Goal: Task Accomplishment & Management: Manage account settings

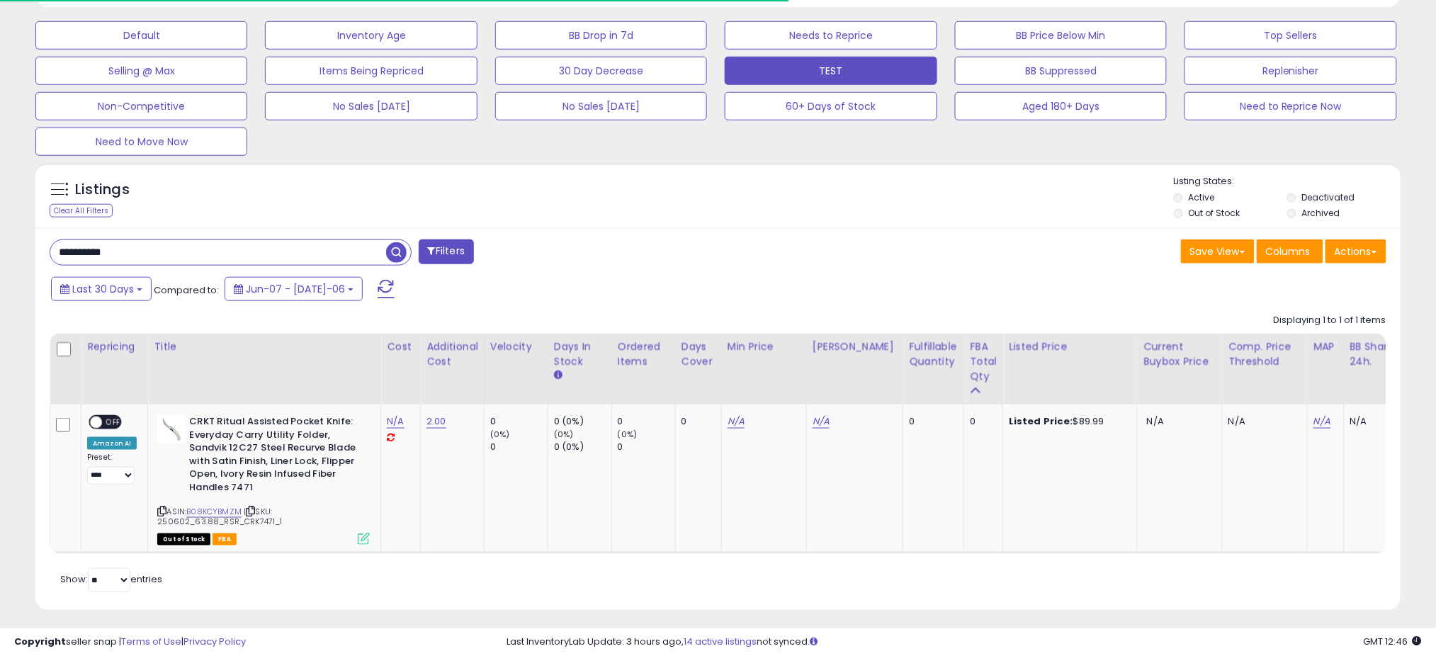
scroll to position [291, 792]
paste input "text"
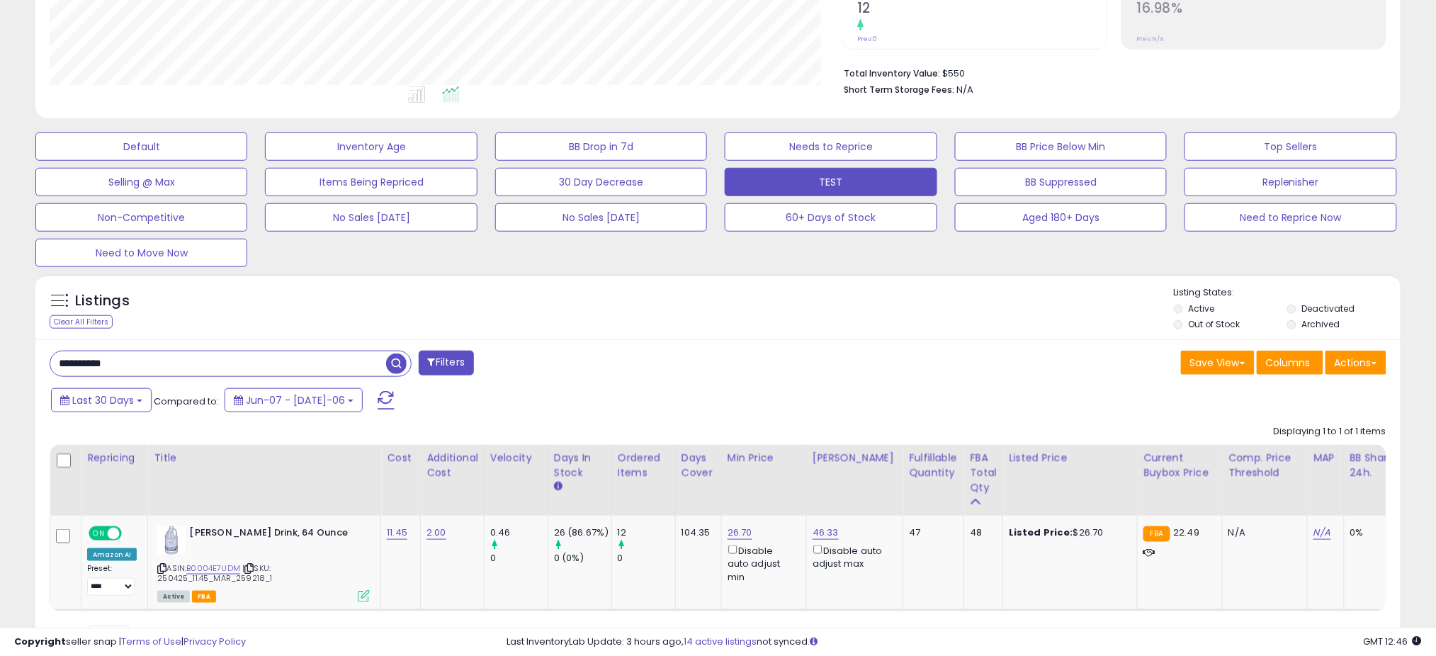
scroll to position [392, 0]
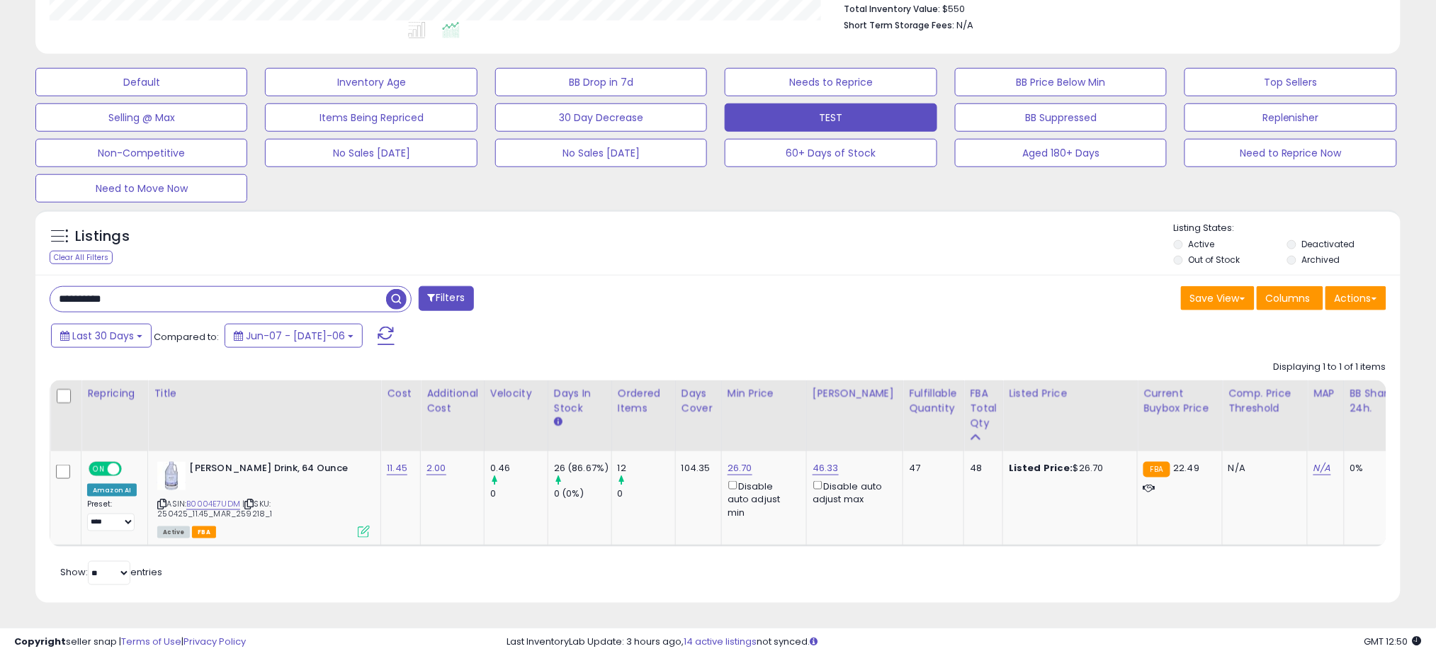
click at [220, 288] on input "**********" at bounding box center [218, 299] width 336 height 25
type input "***"
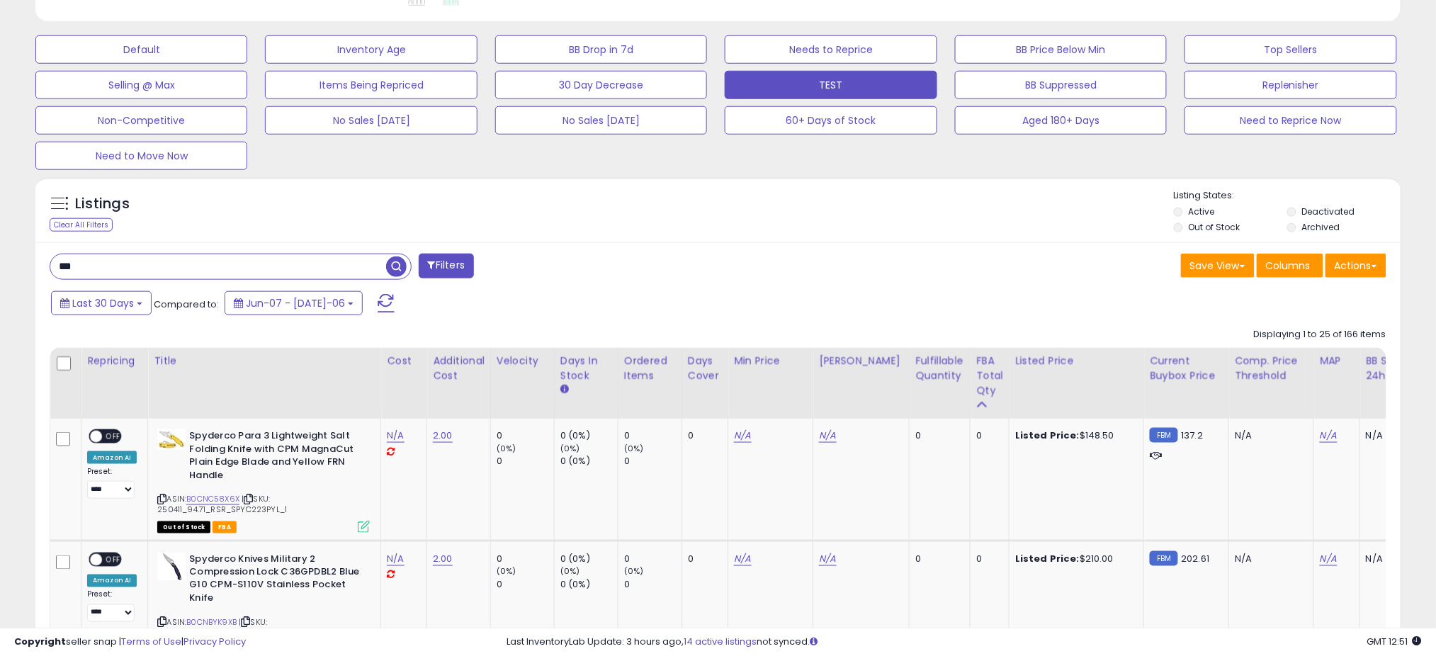
scroll to position [417, 0]
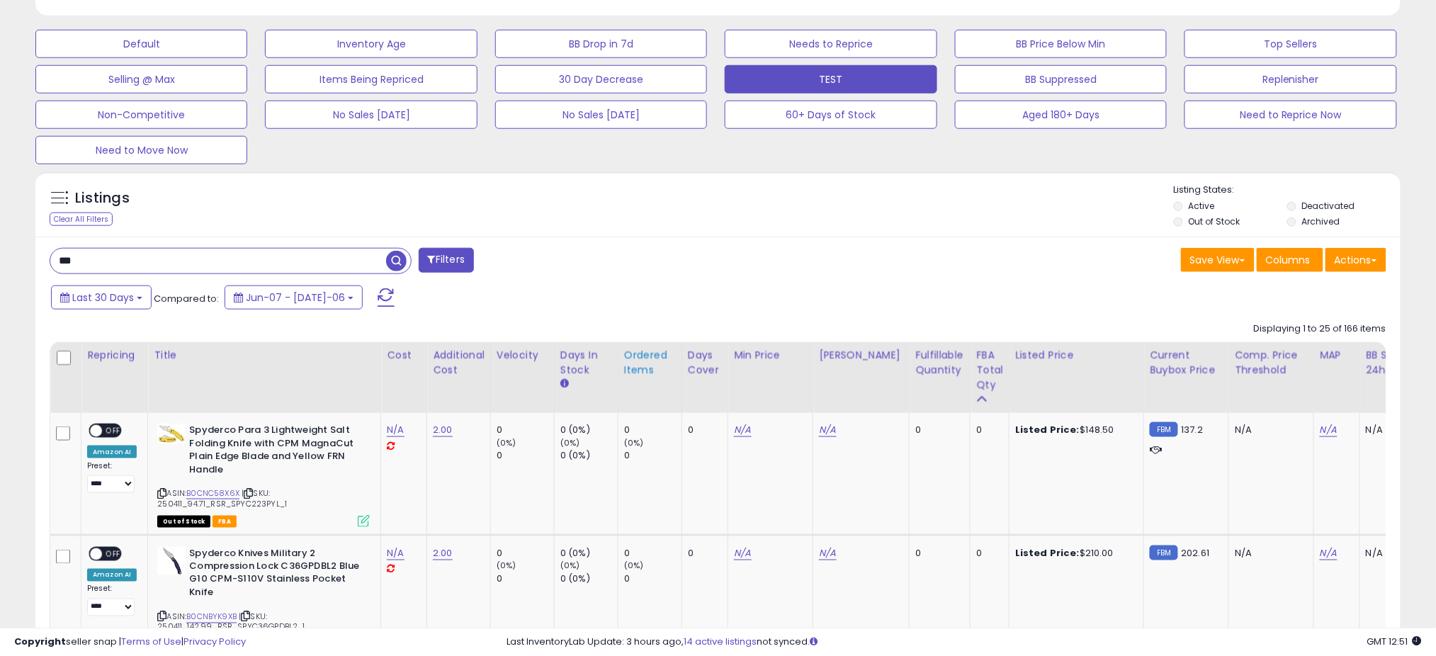
click at [647, 373] on div "Ordered Items" at bounding box center [650, 363] width 52 height 30
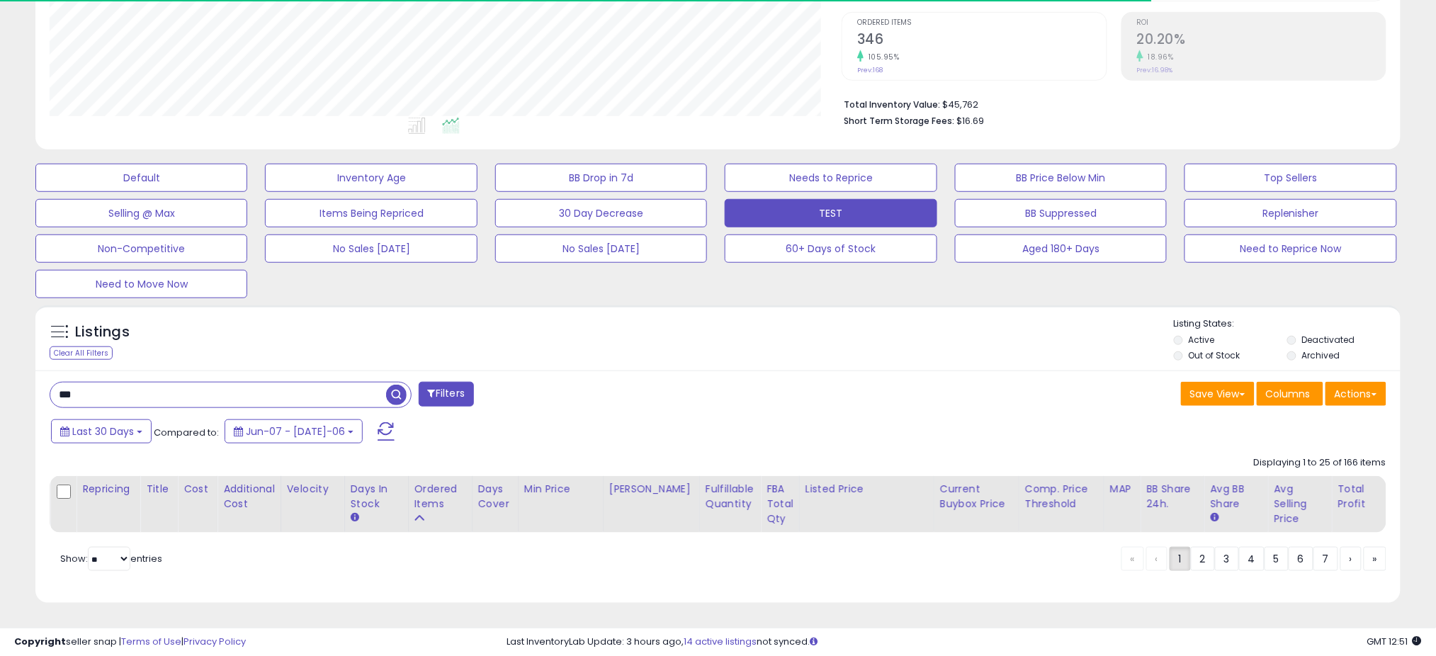
scroll to position [295, 0]
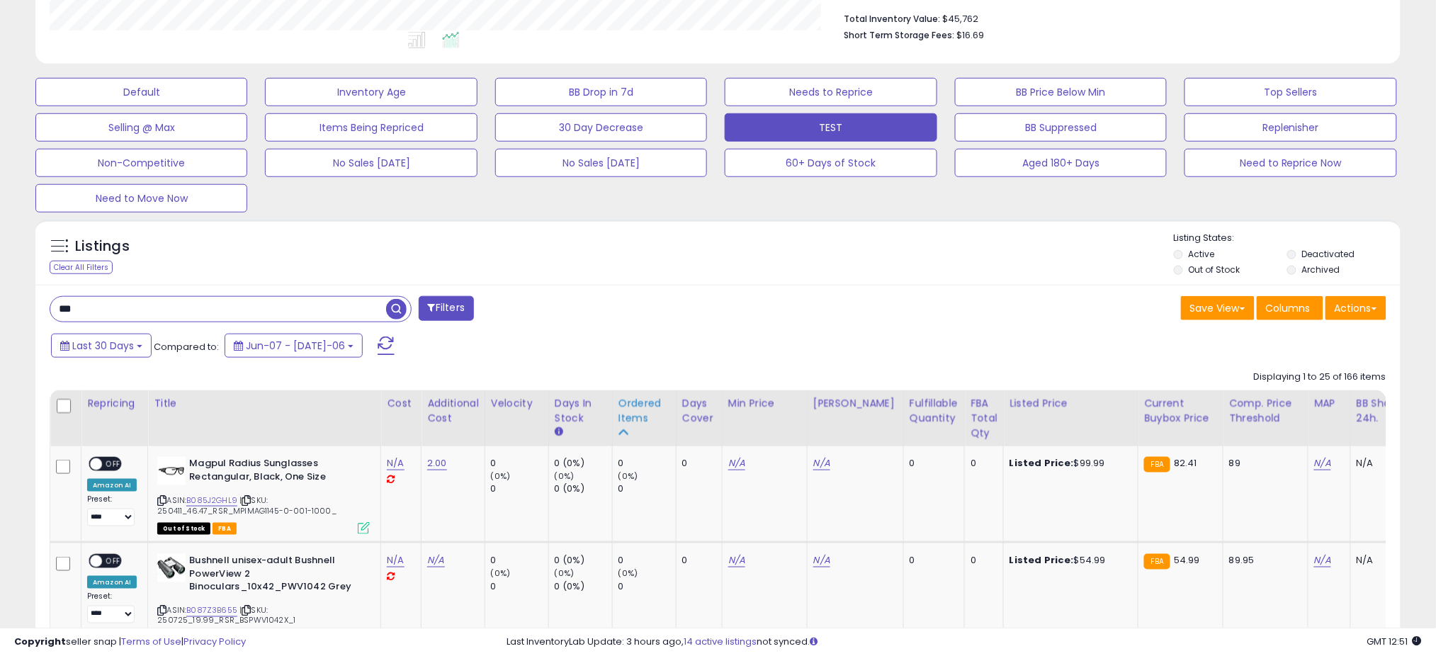
click at [629, 416] on div "Ordered Items" at bounding box center [645, 411] width 52 height 30
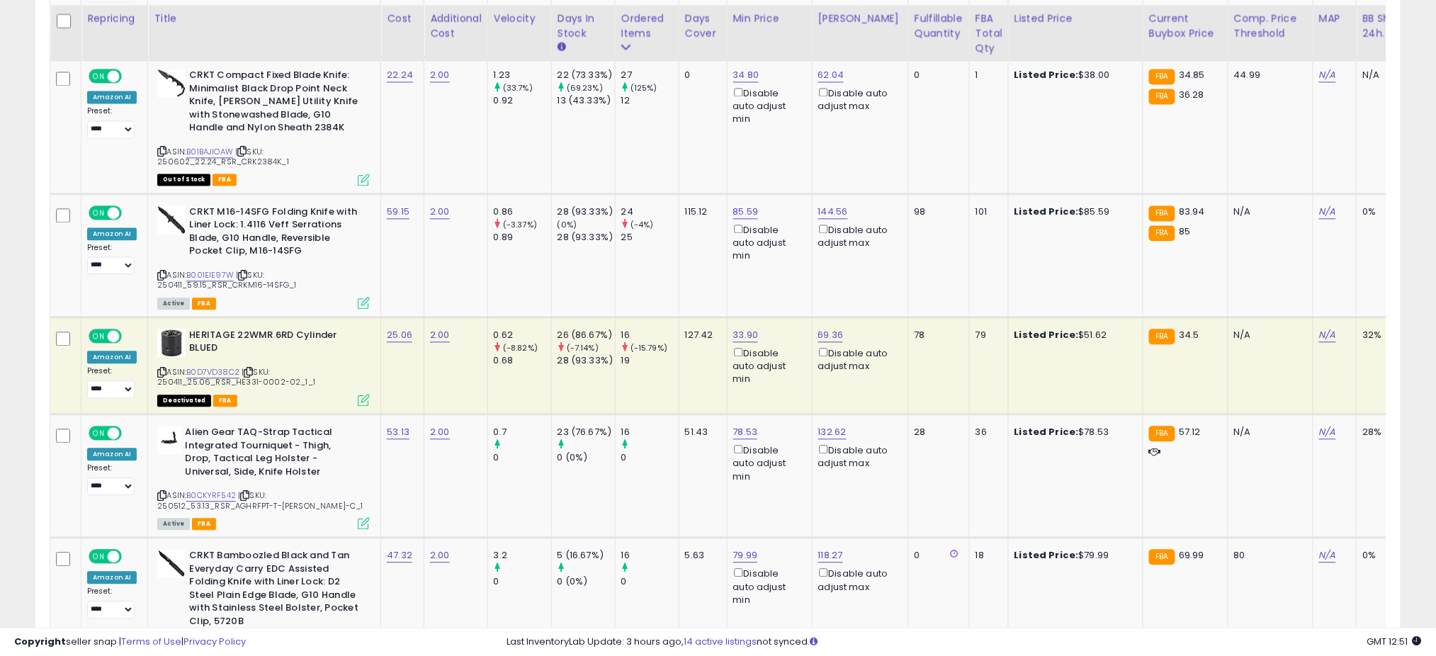
scroll to position [1021, 0]
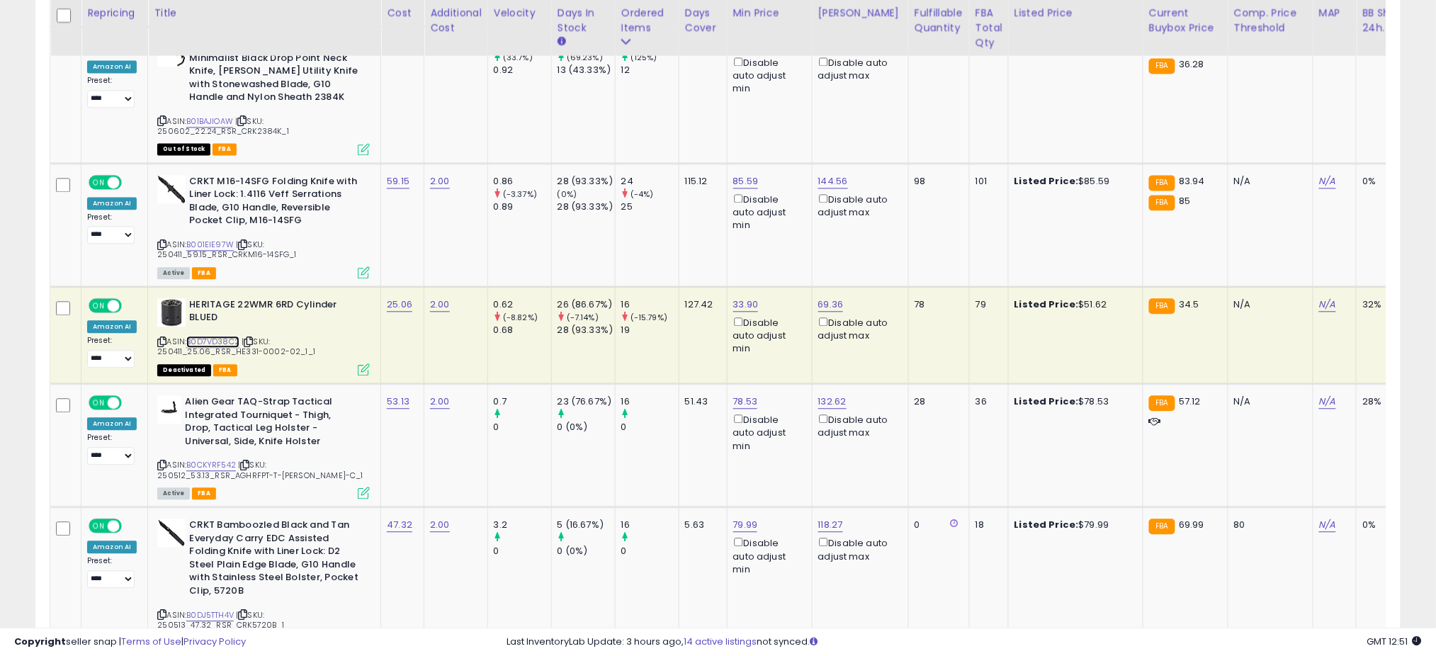
click at [207, 336] on link "B0D7VD38C2" at bounding box center [212, 342] width 53 height 12
click at [159, 338] on icon at bounding box center [161, 342] width 9 height 8
click at [706, 244] on td "115.12" at bounding box center [703, 224] width 48 height 123
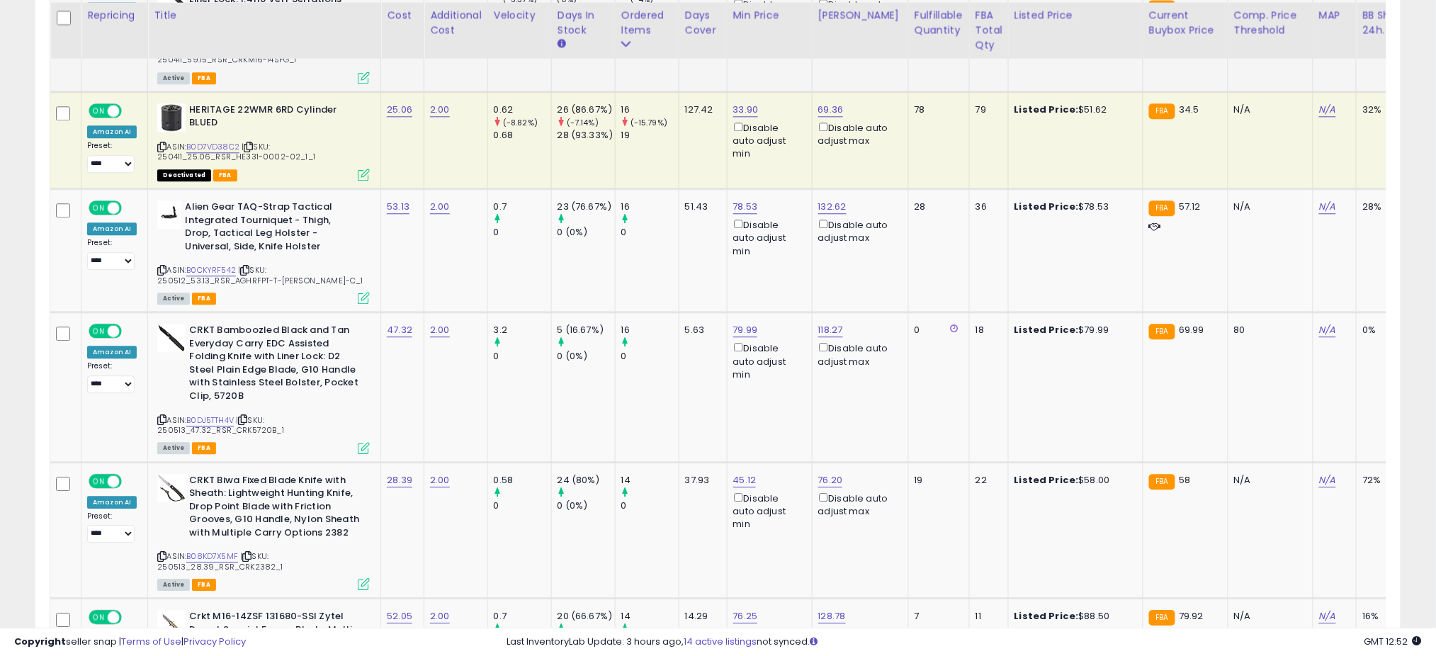
scroll to position [1219, 0]
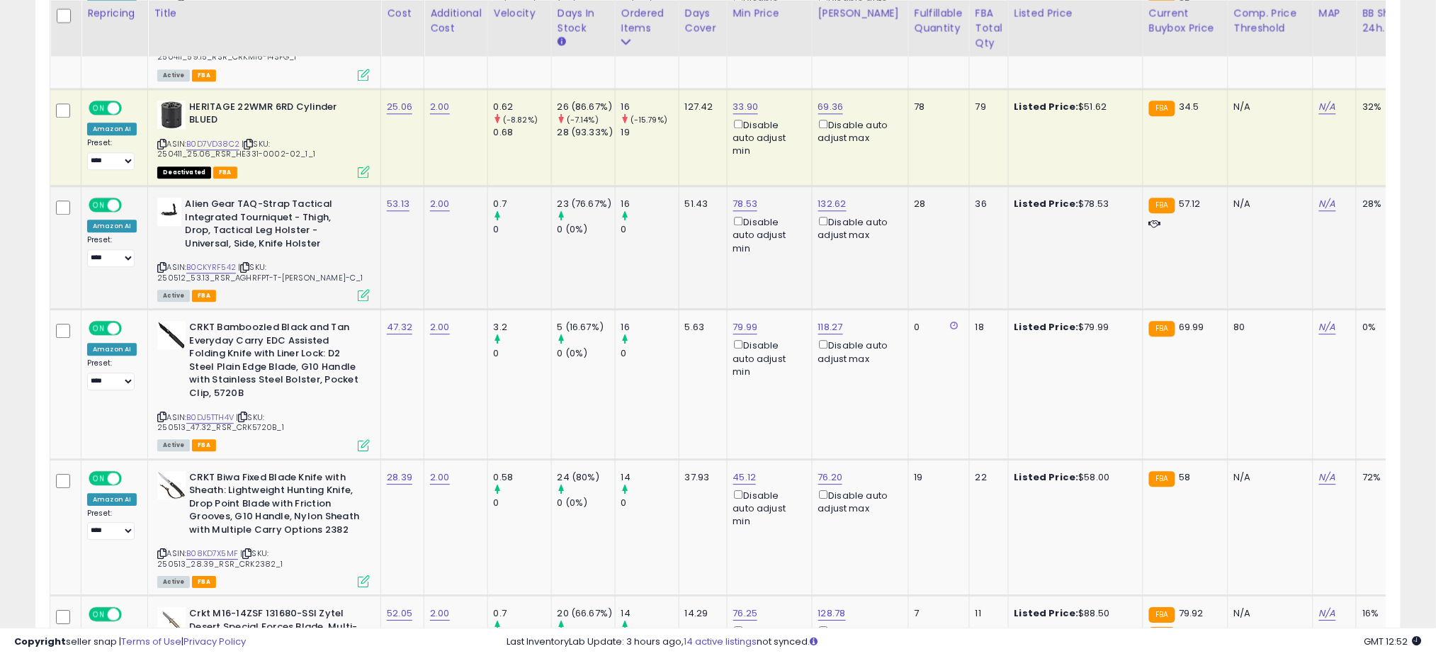
click at [696, 247] on td "51.43" at bounding box center [703, 247] width 48 height 123
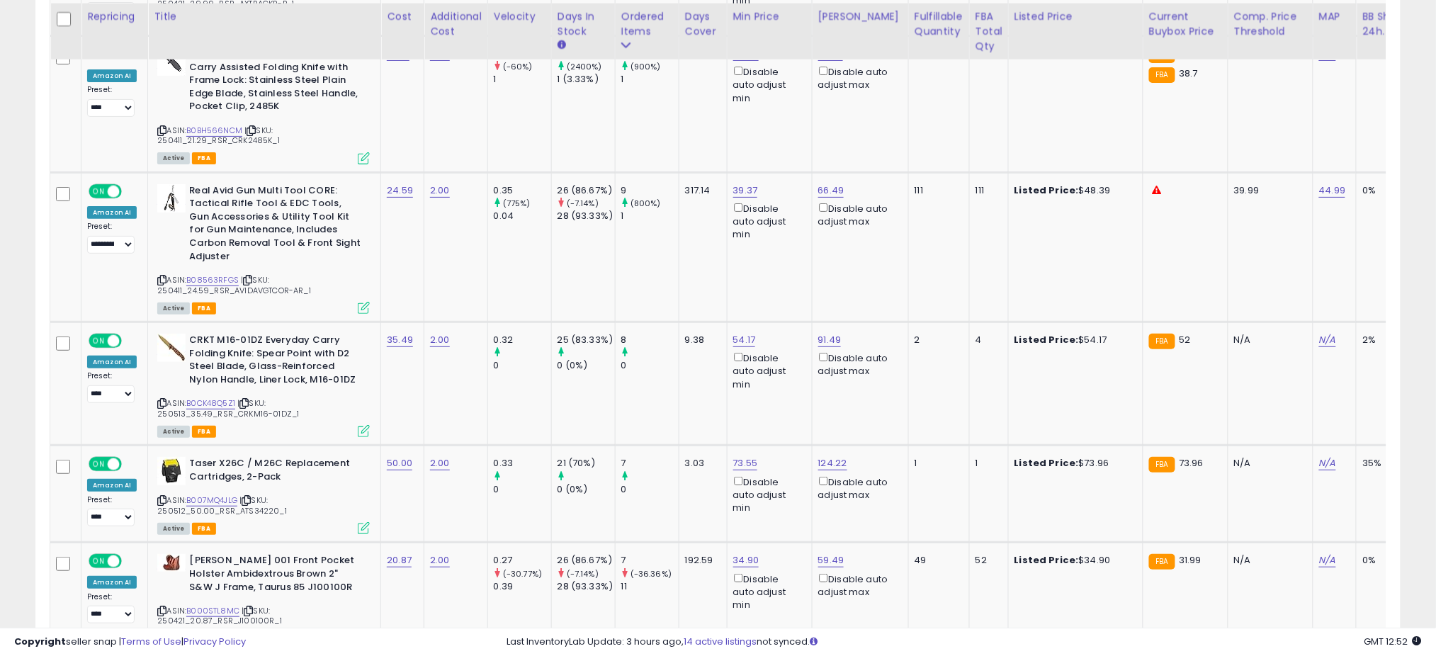
scroll to position [1990, 0]
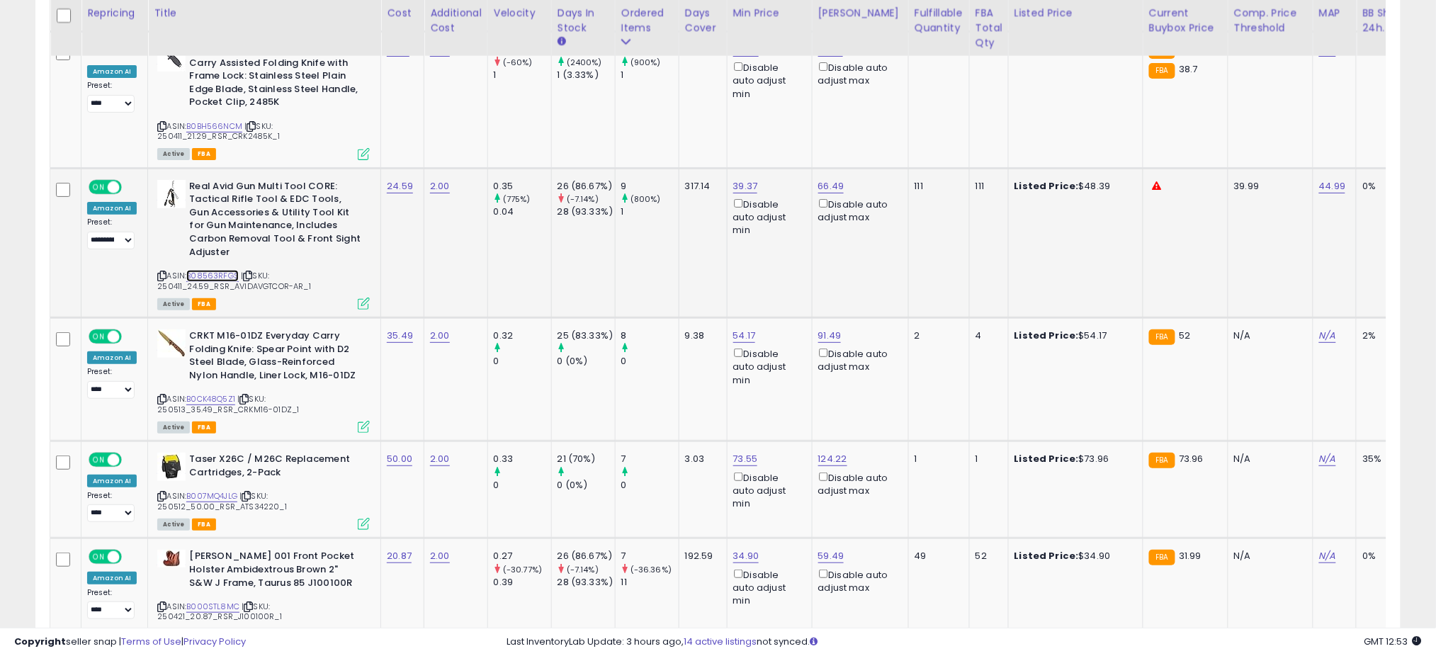
click at [198, 270] on link "B08563RFGS" at bounding box center [212, 276] width 52 height 12
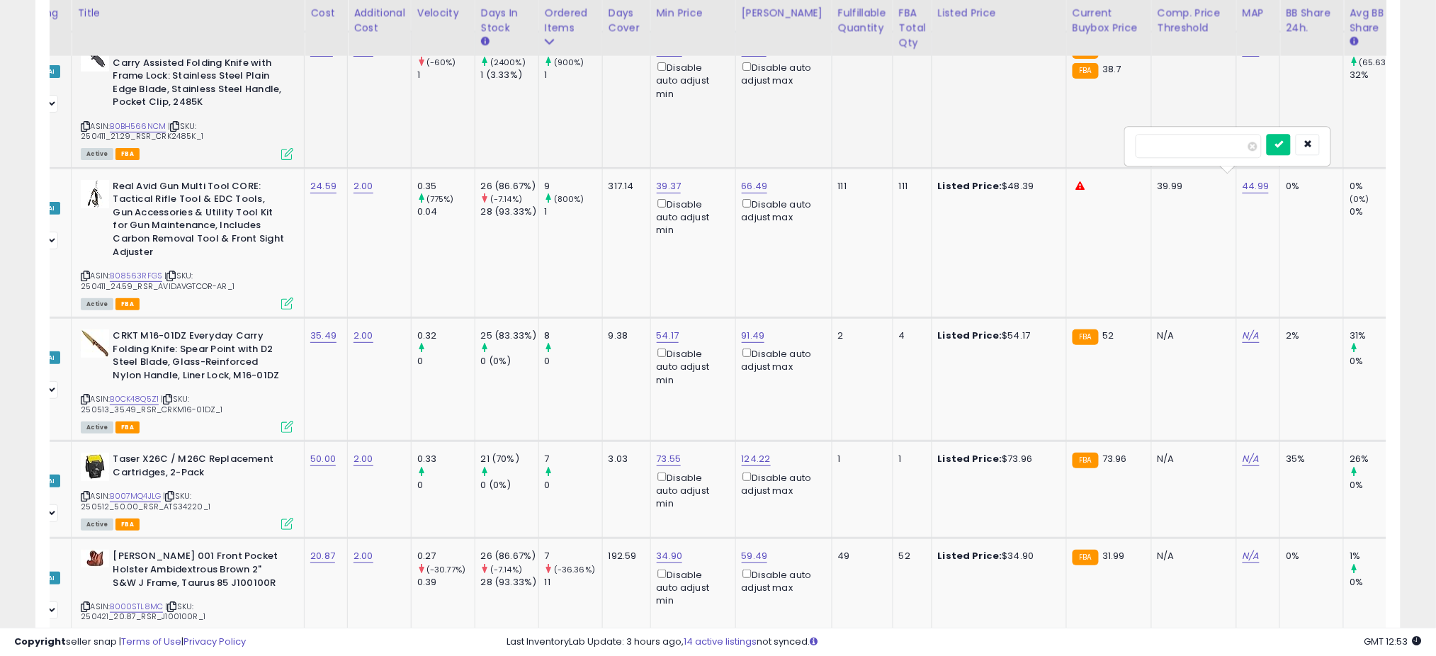
drag, startPoint x: 1232, startPoint y: 137, endPoint x: 1092, endPoint y: 148, distance: 140.7
click at [1092, 148] on tbody "**********" at bounding box center [958, 320] width 1968 height 2993
type input "*****"
click button "submit" at bounding box center [1279, 144] width 24 height 21
click at [1283, 126] on icon "submit" at bounding box center [1279, 129] width 9 height 9
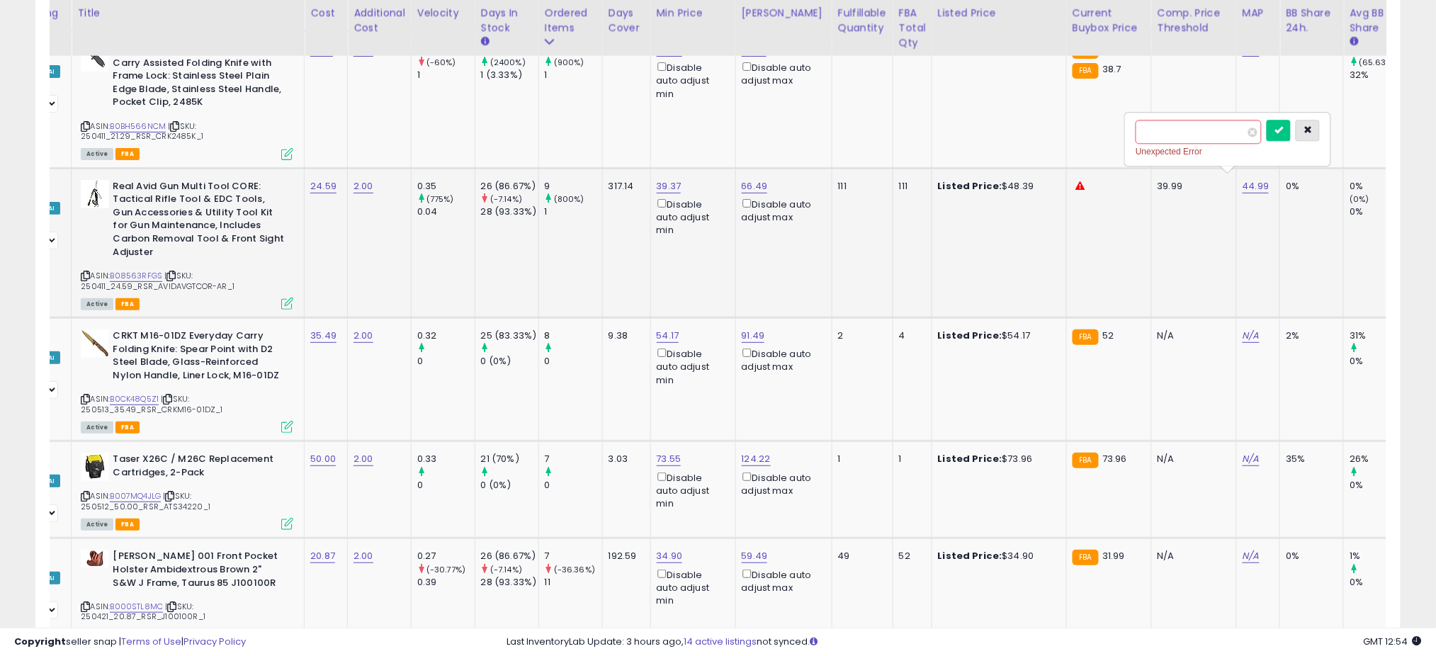
click at [1320, 133] on button "button" at bounding box center [1308, 130] width 24 height 21
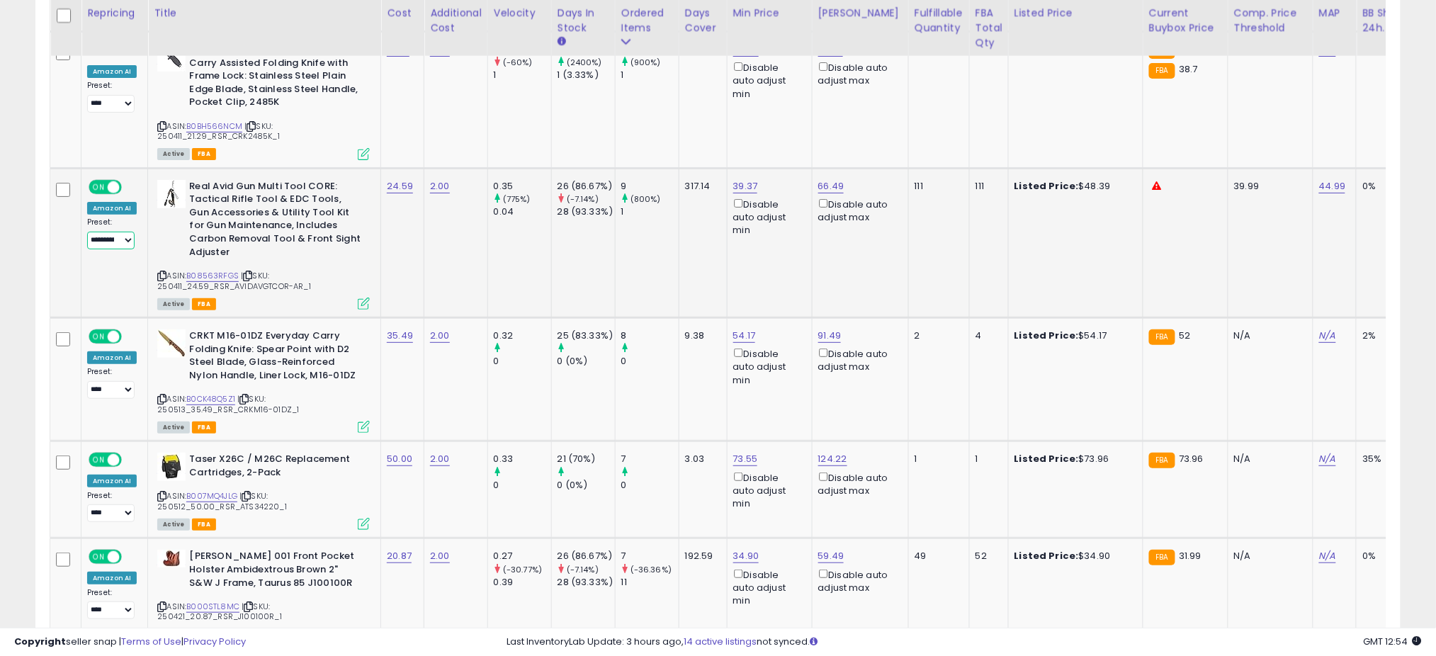
click at [116, 233] on select "**********" at bounding box center [110, 241] width 47 height 18
select select "****"
click at [87, 232] on select "**********" at bounding box center [110, 241] width 47 height 18
click at [680, 242] on td "317.14" at bounding box center [703, 243] width 48 height 150
click at [732, 259] on td "39.37 Disable auto adjust min" at bounding box center [769, 243] width 85 height 150
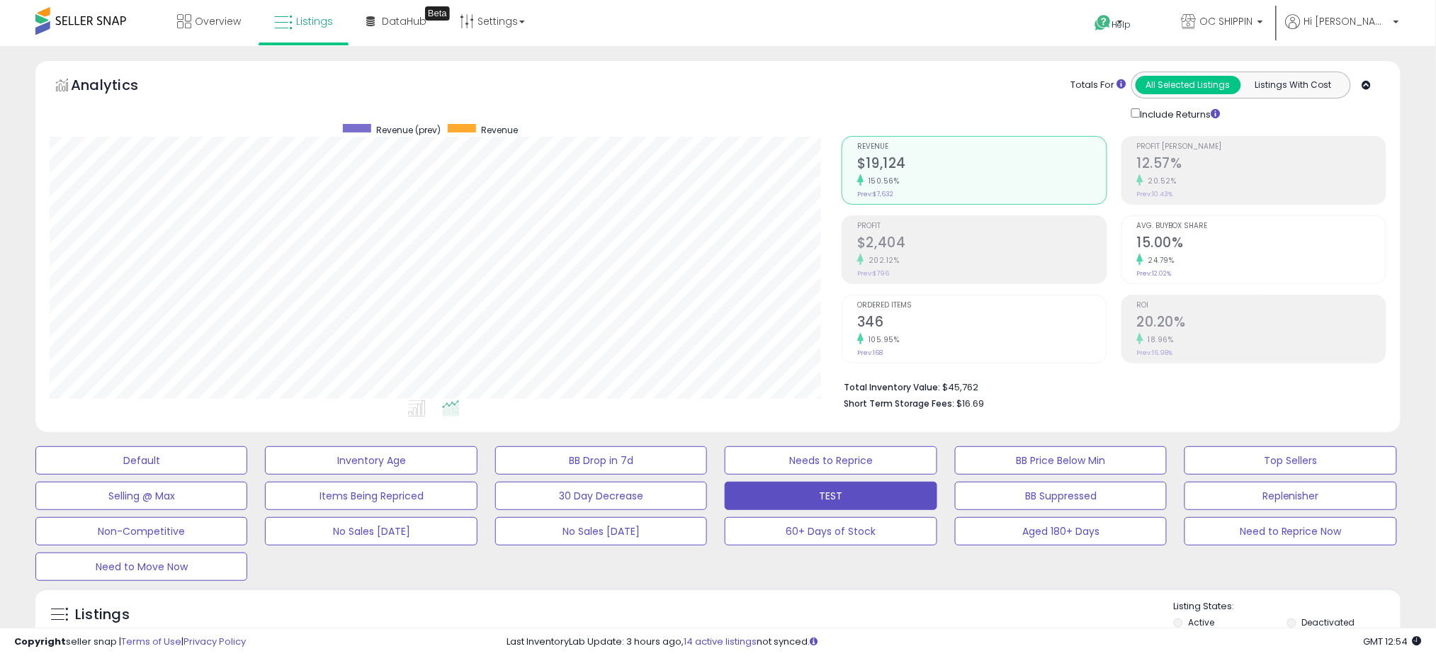
click at [747, 87] on div "Analytics Totals For All Selected Listings Listings With Cost Include Returns" at bounding box center [718, 97] width 1337 height 50
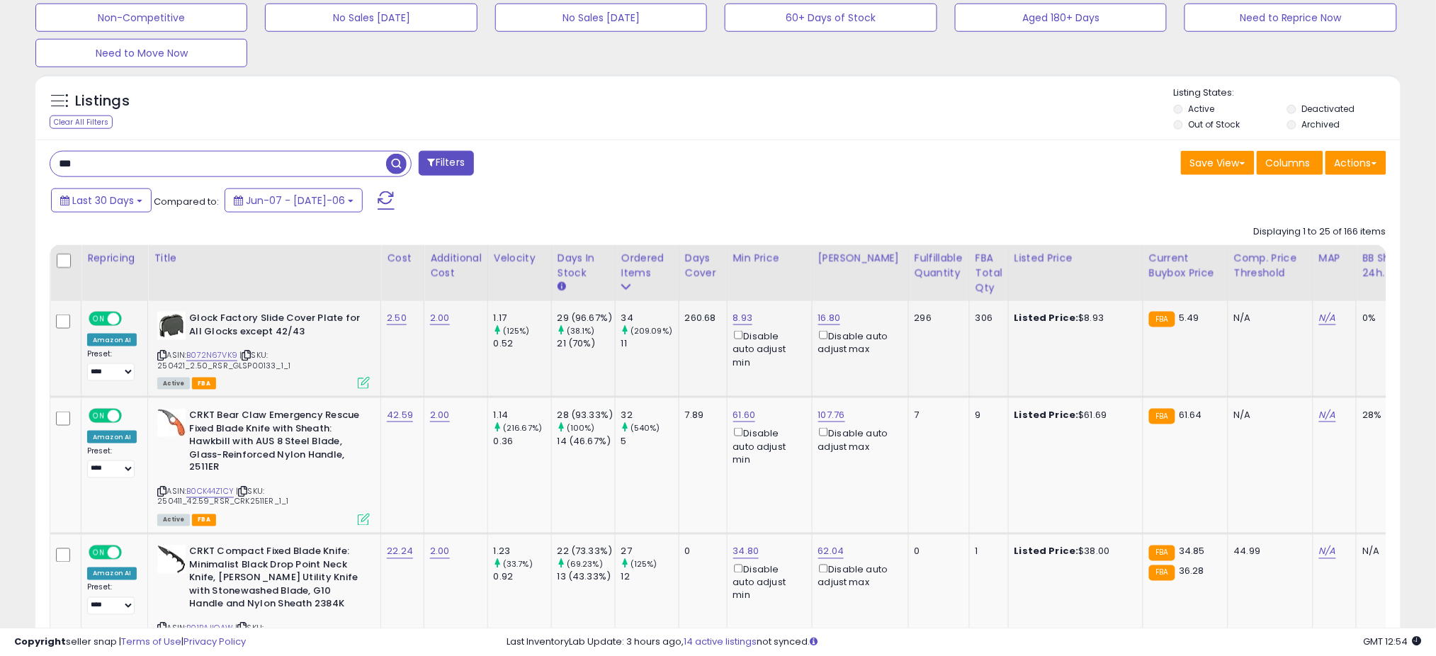
scroll to position [0, 582]
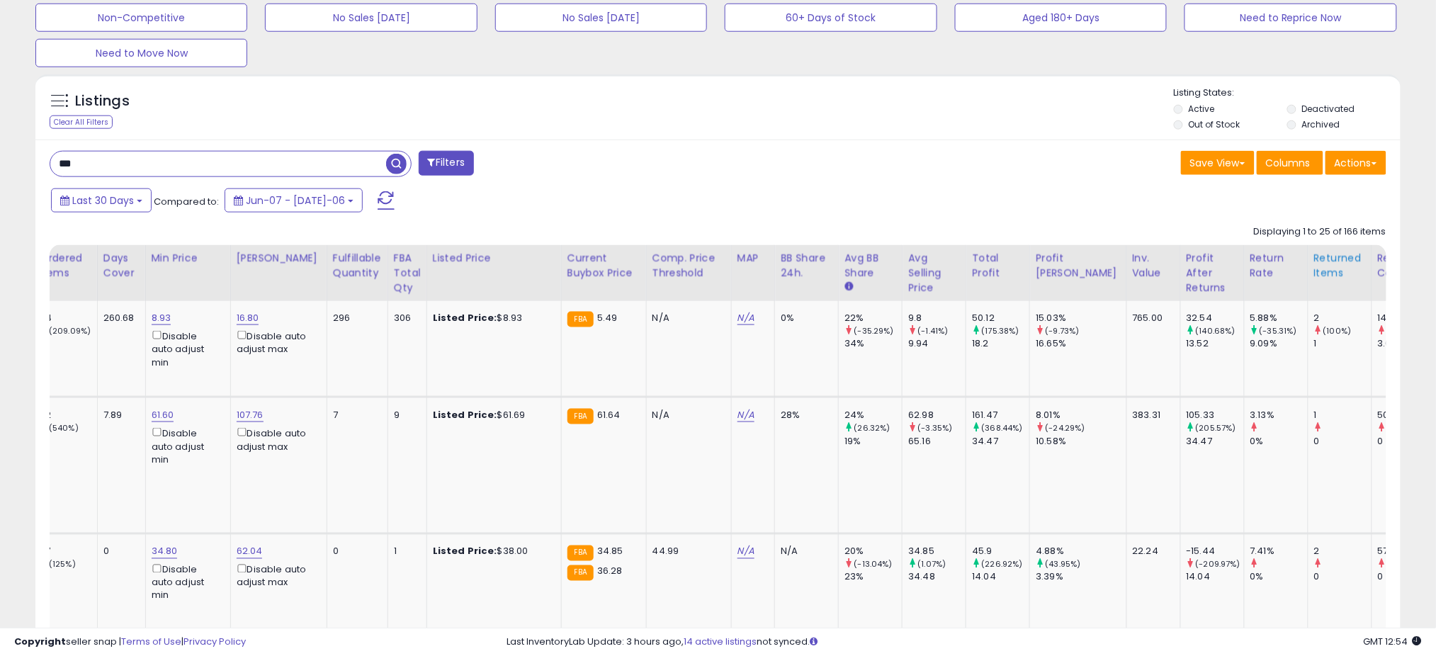
click at [1314, 275] on div "Returned Items" at bounding box center [1340, 266] width 52 height 30
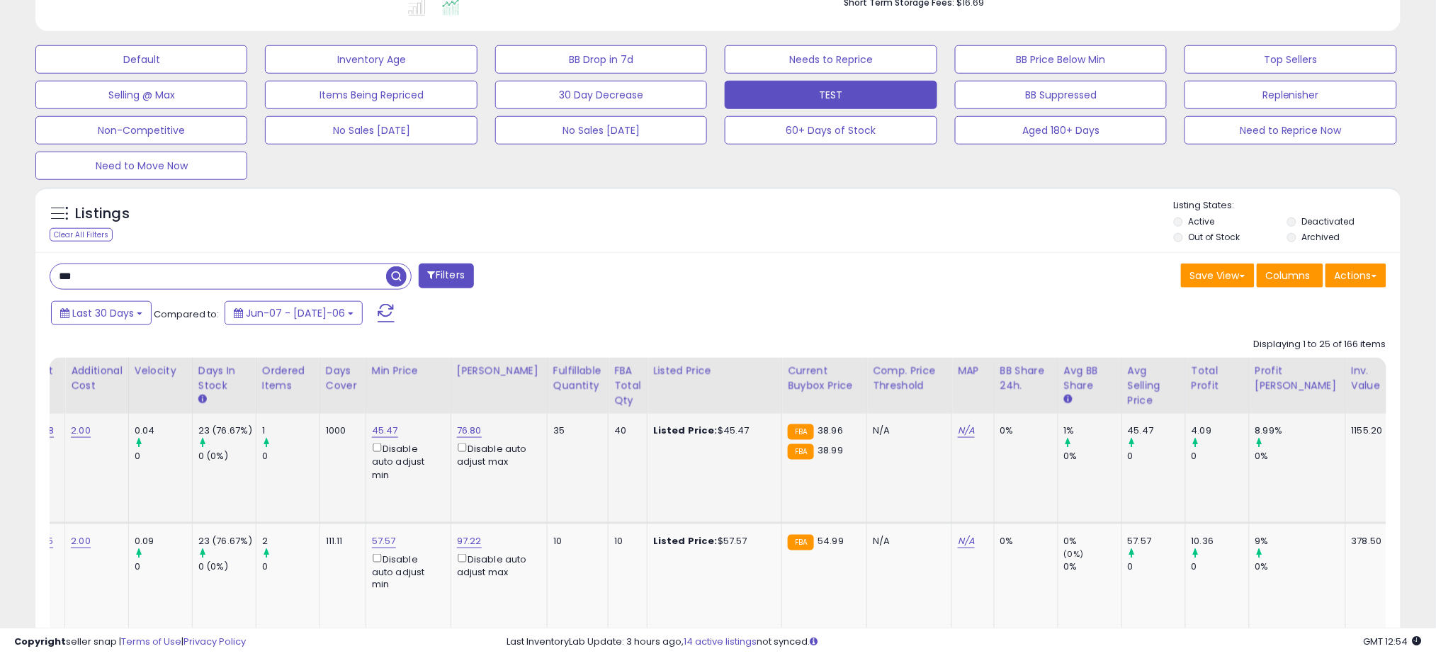
scroll to position [0, 574]
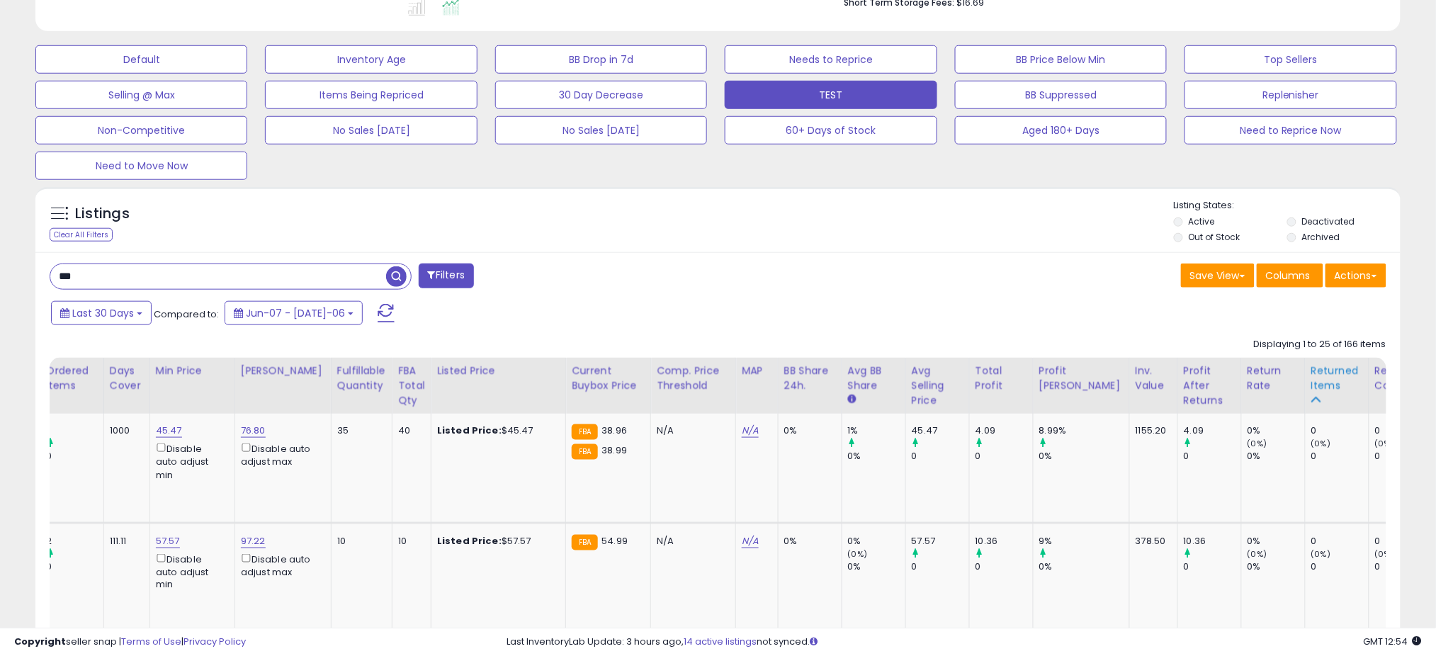
click at [1312, 381] on div "Returned Items" at bounding box center [1338, 379] width 52 height 30
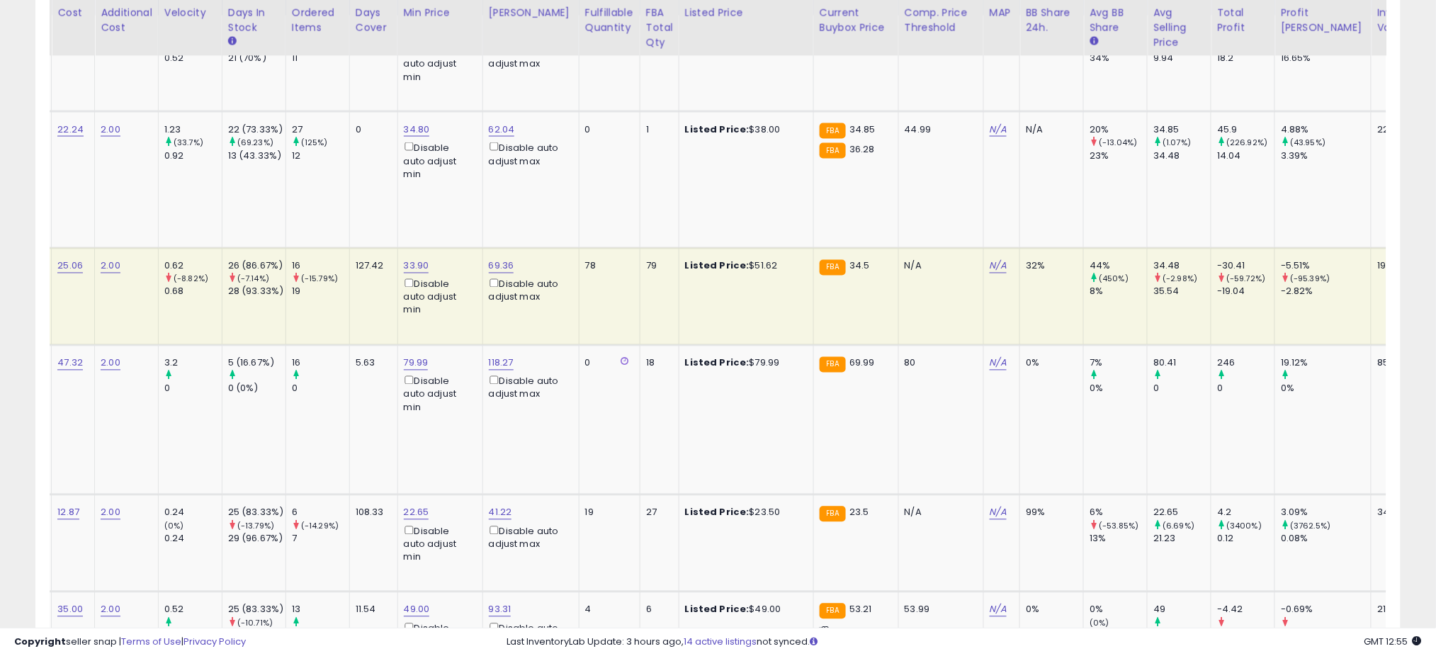
scroll to position [0, 0]
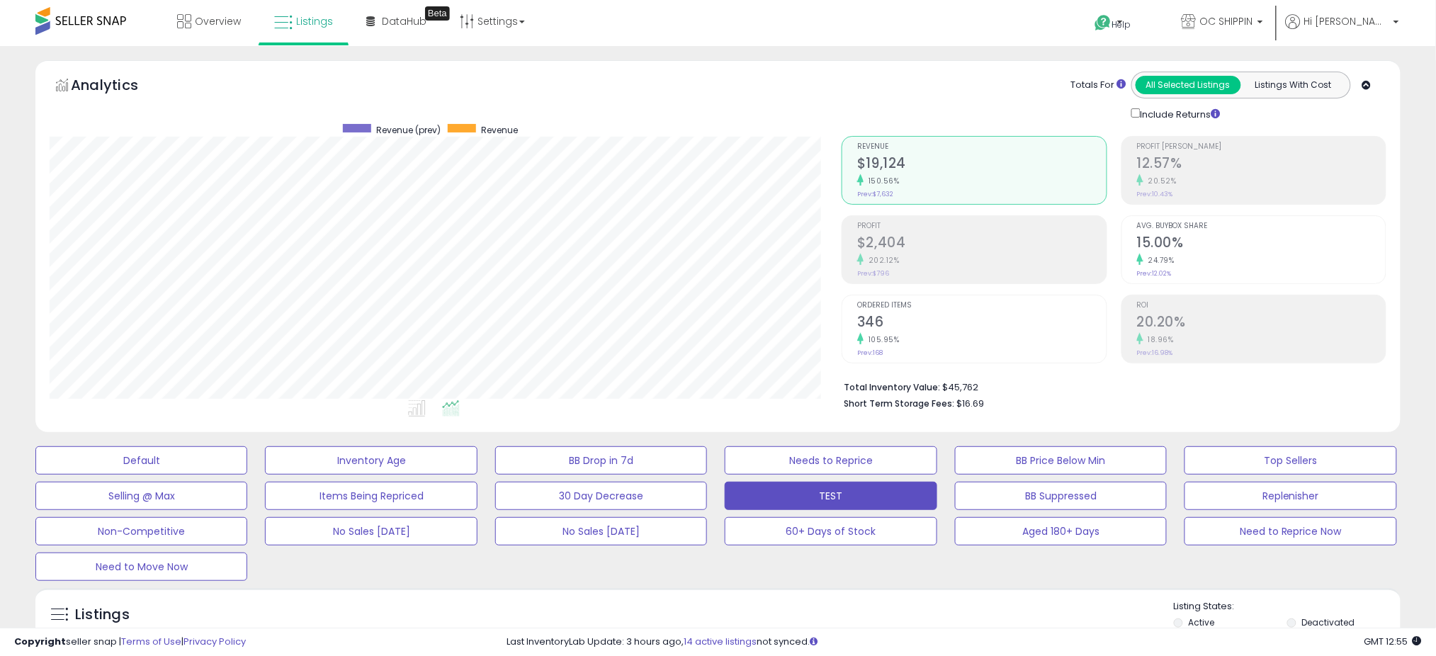
click at [758, 81] on div "Analytics Totals For All Selected Listings Listings With Cost Include Returns" at bounding box center [718, 97] width 1337 height 50
click at [746, 78] on div "Analytics Totals For All Selected Listings Listings With Cost Include Returns" at bounding box center [718, 97] width 1337 height 50
click at [733, 78] on div "Analytics Totals For All Selected Listings Listings With Cost Include Returns" at bounding box center [718, 97] width 1337 height 50
click at [716, 89] on div "Analytics Totals For All Selected Listings Listings With Cost Include Returns" at bounding box center [718, 97] width 1337 height 50
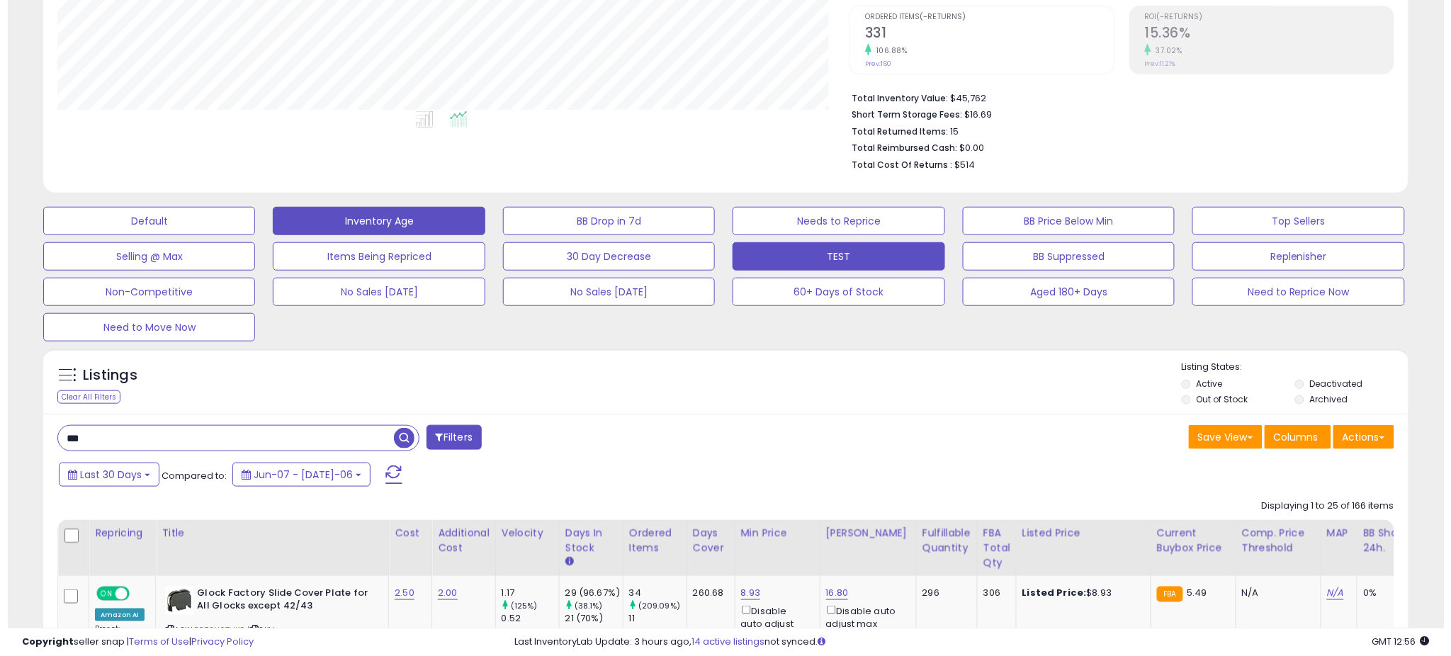
scroll to position [287, 0]
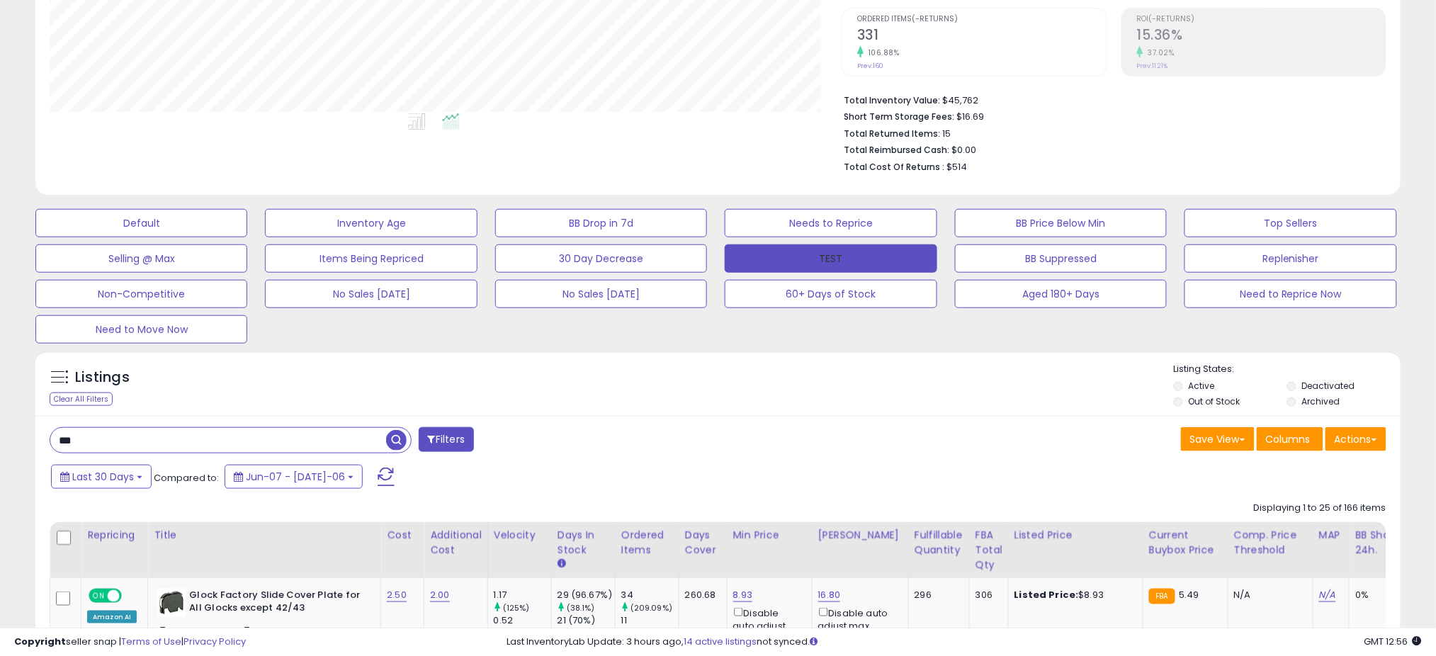
click at [816, 258] on button "TEST" at bounding box center [831, 258] width 212 height 28
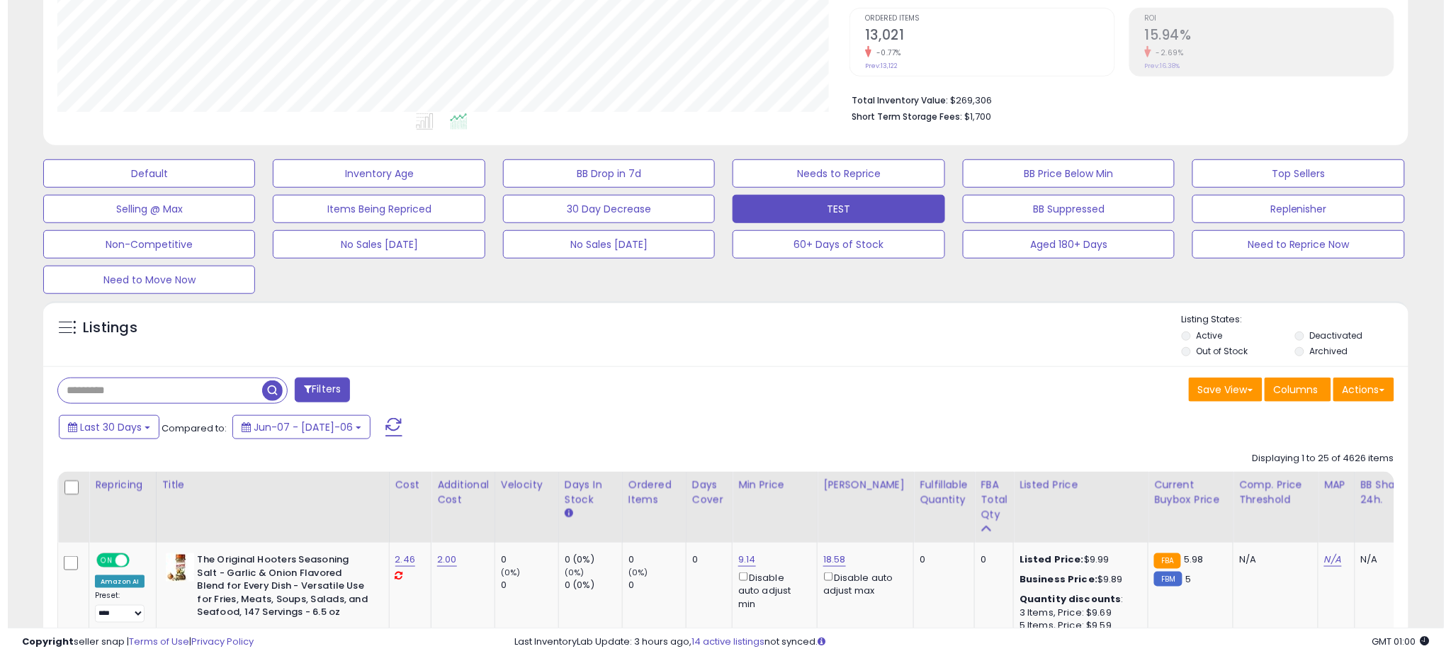
scroll to position [291, 792]
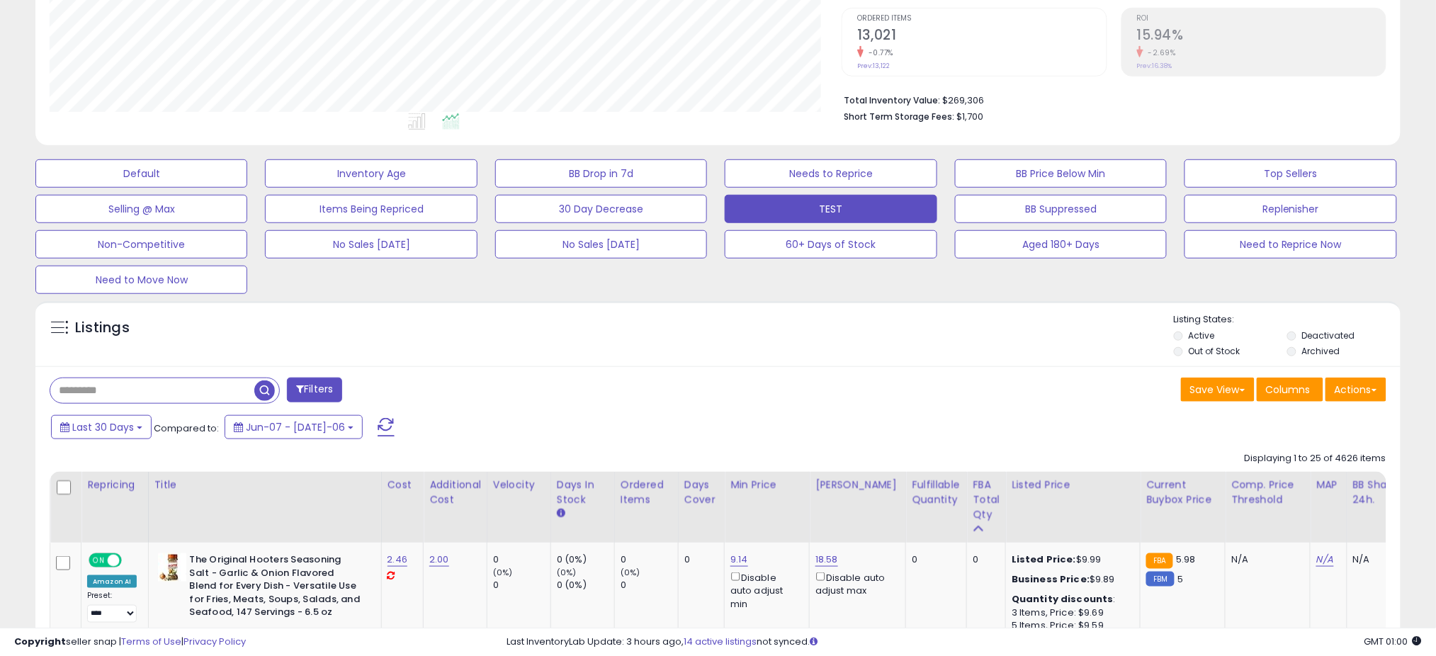
click at [166, 386] on input "text" at bounding box center [152, 390] width 204 height 25
type input "*****"
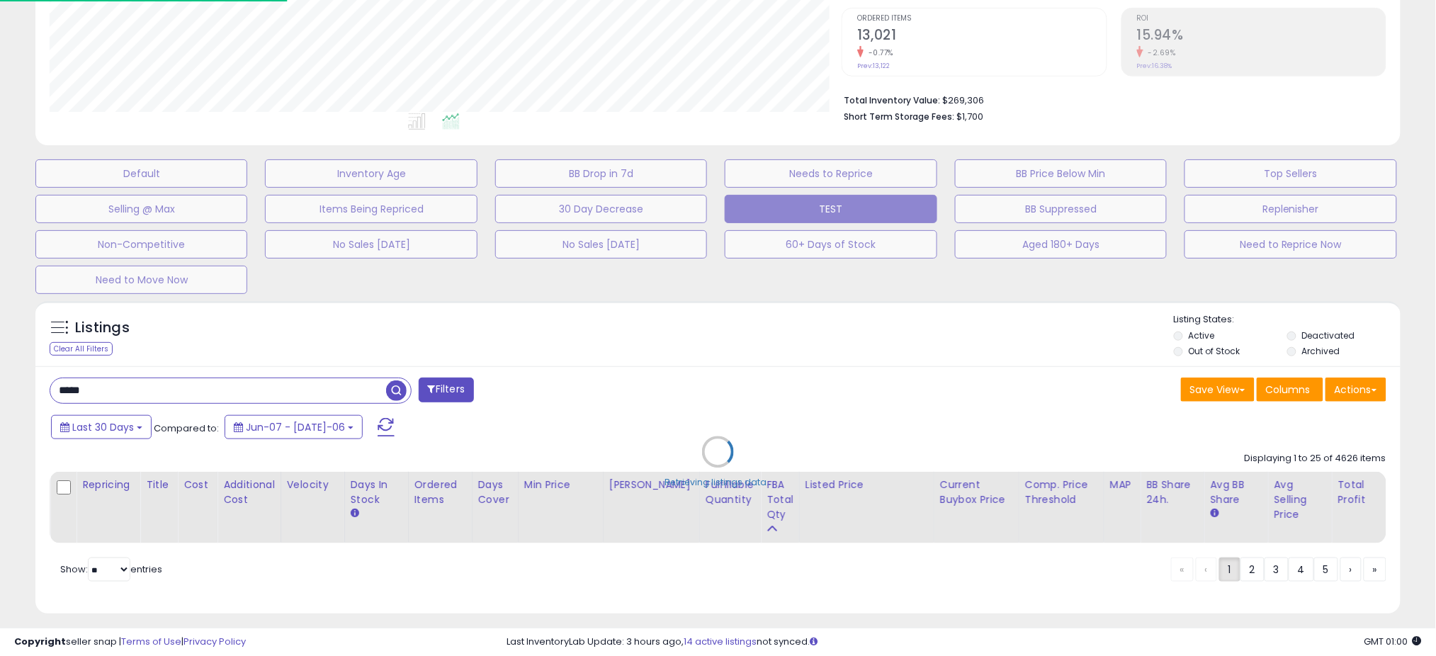
scroll to position [291, 801]
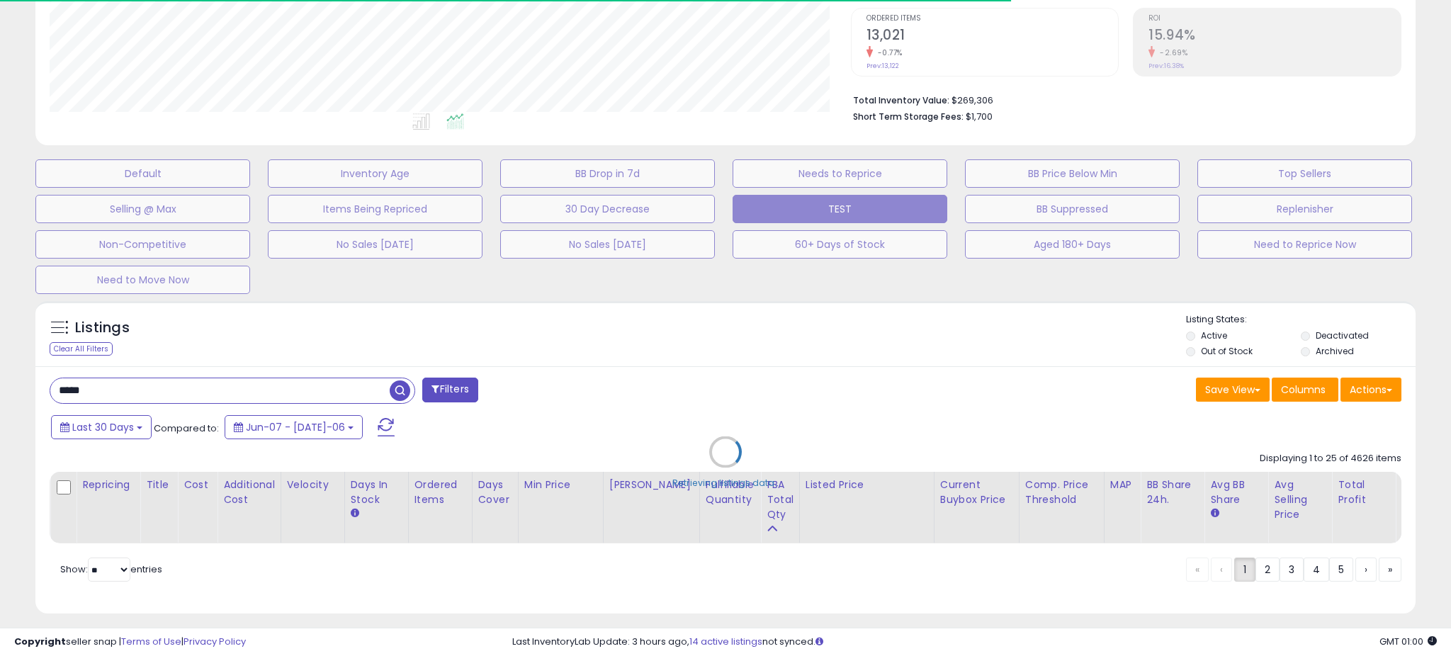
click at [719, 334] on div "Retrieving listings data.." at bounding box center [726, 462] width 1402 height 337
click at [719, 334] on div "Listings Clear All Filters Active" at bounding box center [725, 457] width 1380 height 312
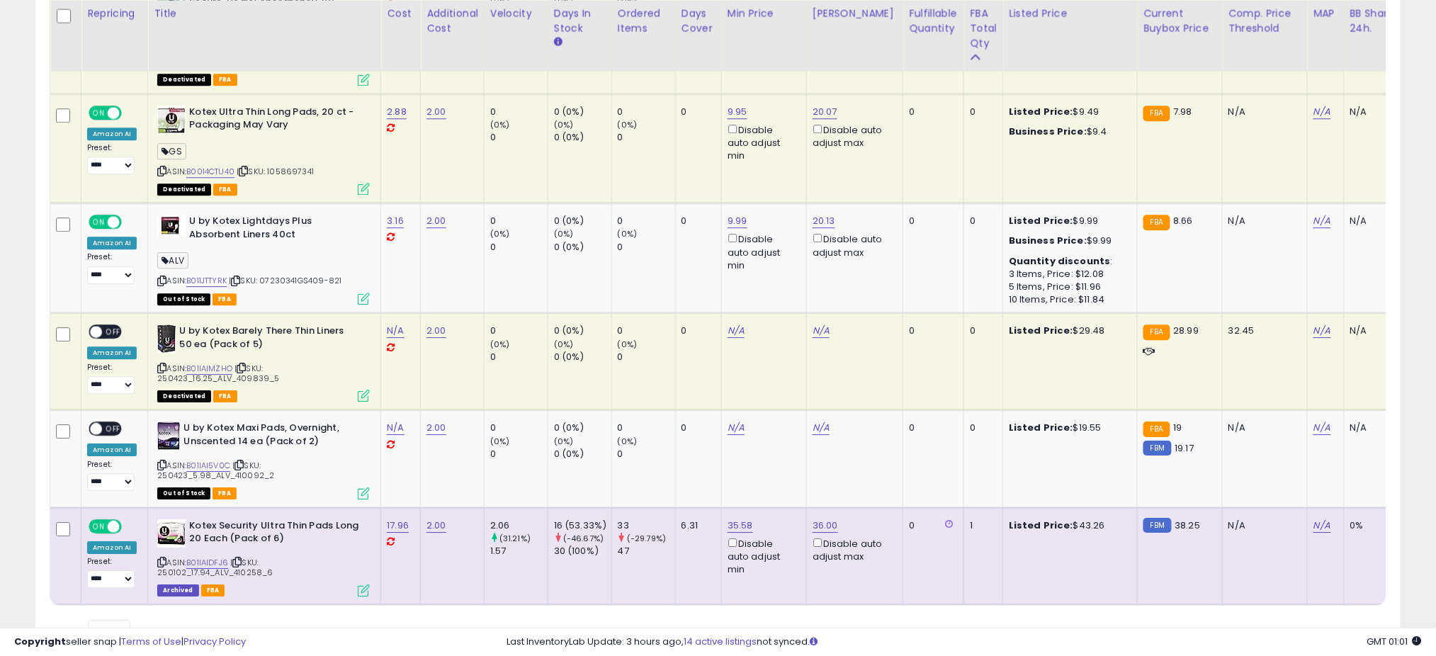
scroll to position [1338, 0]
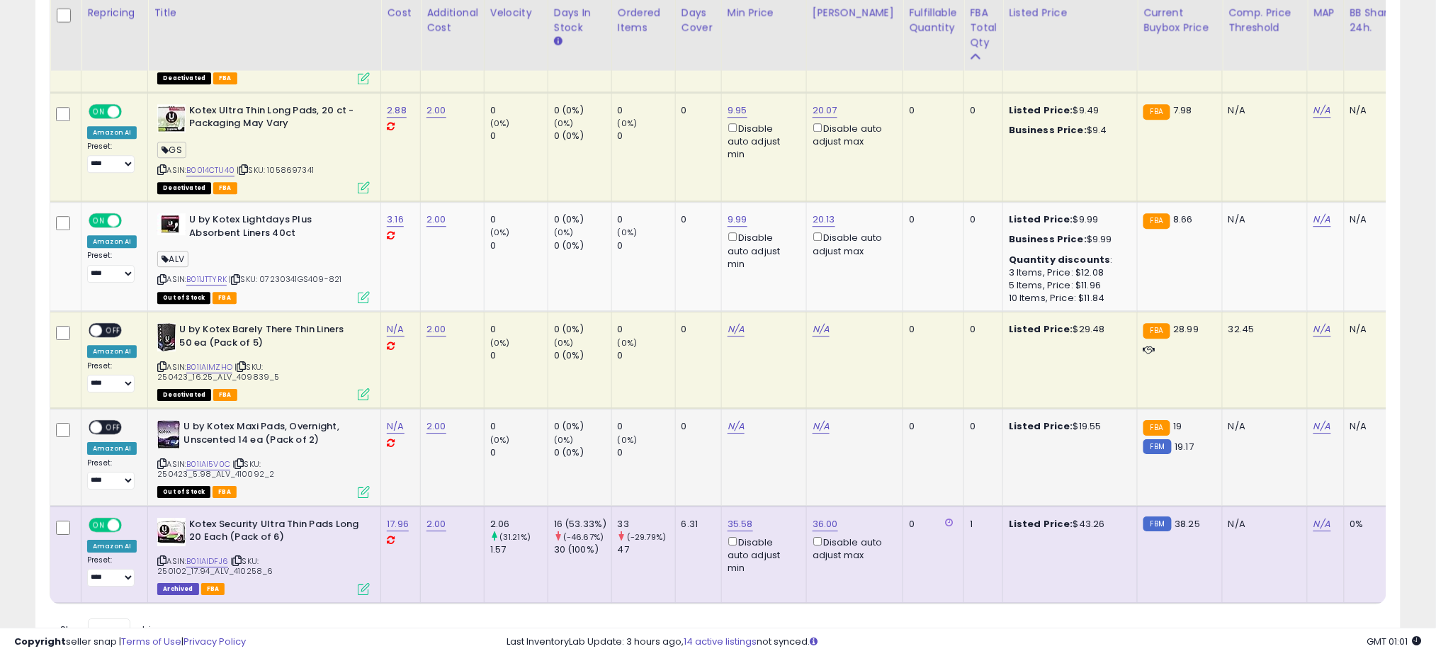
click at [709, 461] on td "0" at bounding box center [698, 457] width 46 height 97
click at [195, 558] on link "B01IAIDFJ6" at bounding box center [207, 562] width 42 height 12
click at [784, 493] on td "N/A" at bounding box center [763, 457] width 85 height 97
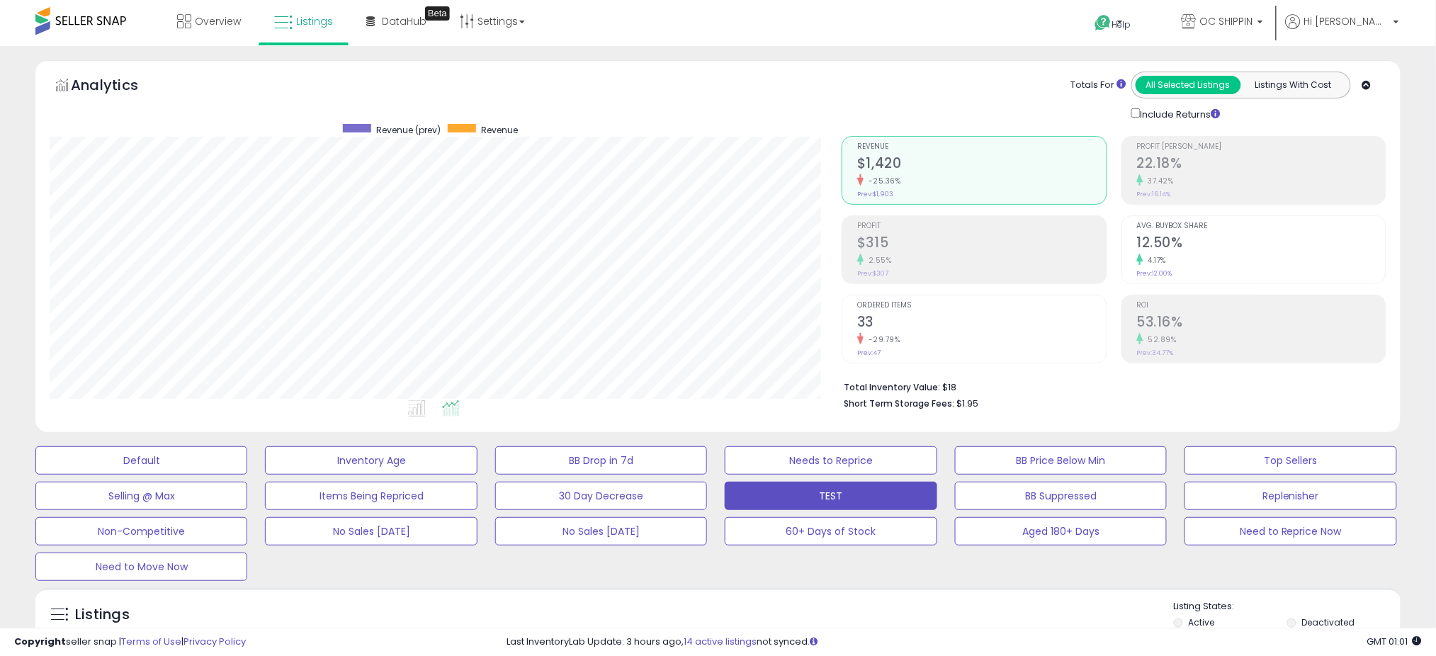
scroll to position [1, 0]
click at [718, 454] on div "BB Drop in 7d" at bounding box center [833, 460] width 230 height 28
